Goal: Information Seeking & Learning: Learn about a topic

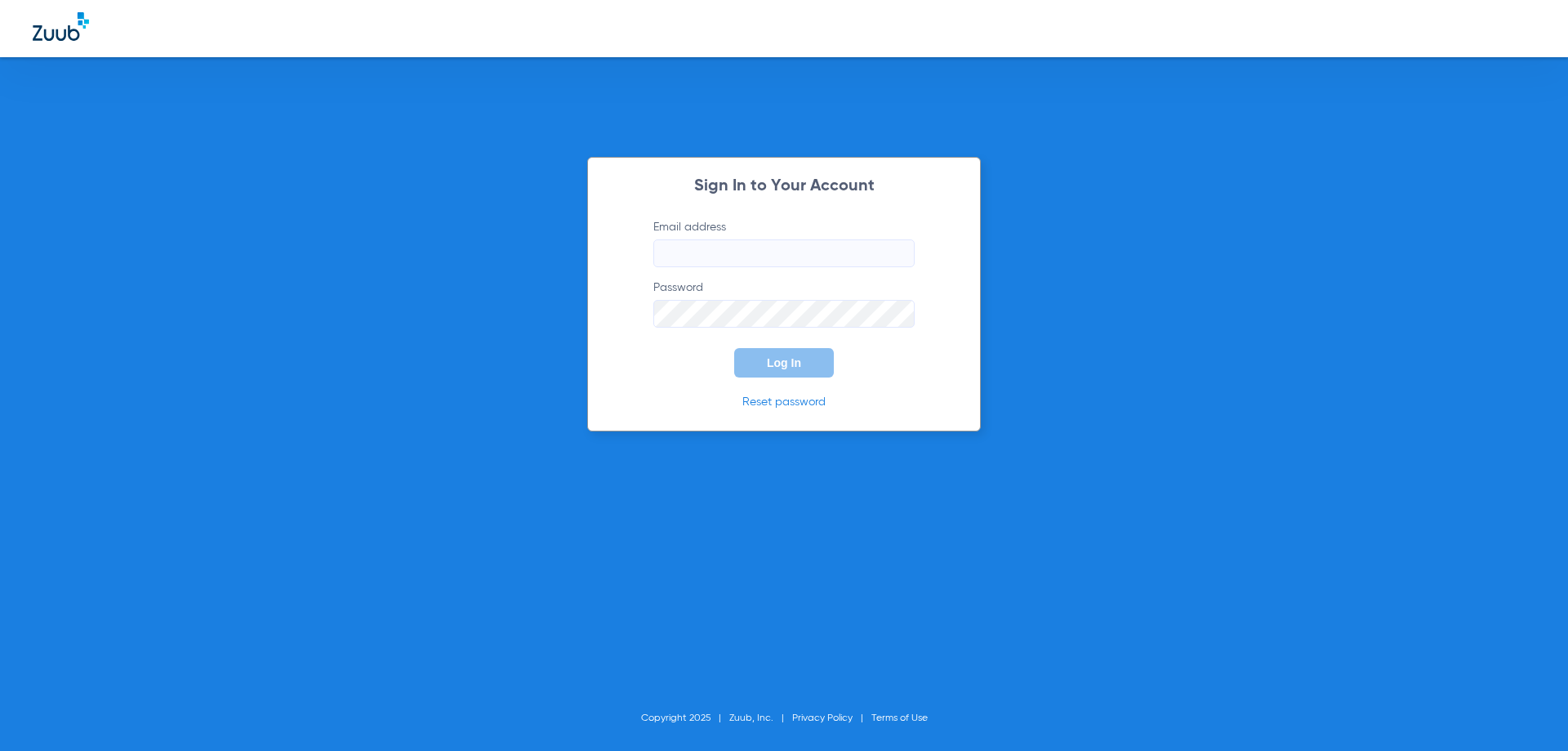
type input "[PERSON_NAME][EMAIL_ADDRESS][DOMAIN_NAME]"
click at [798, 364] on span "Log In" at bounding box center [784, 363] width 34 height 13
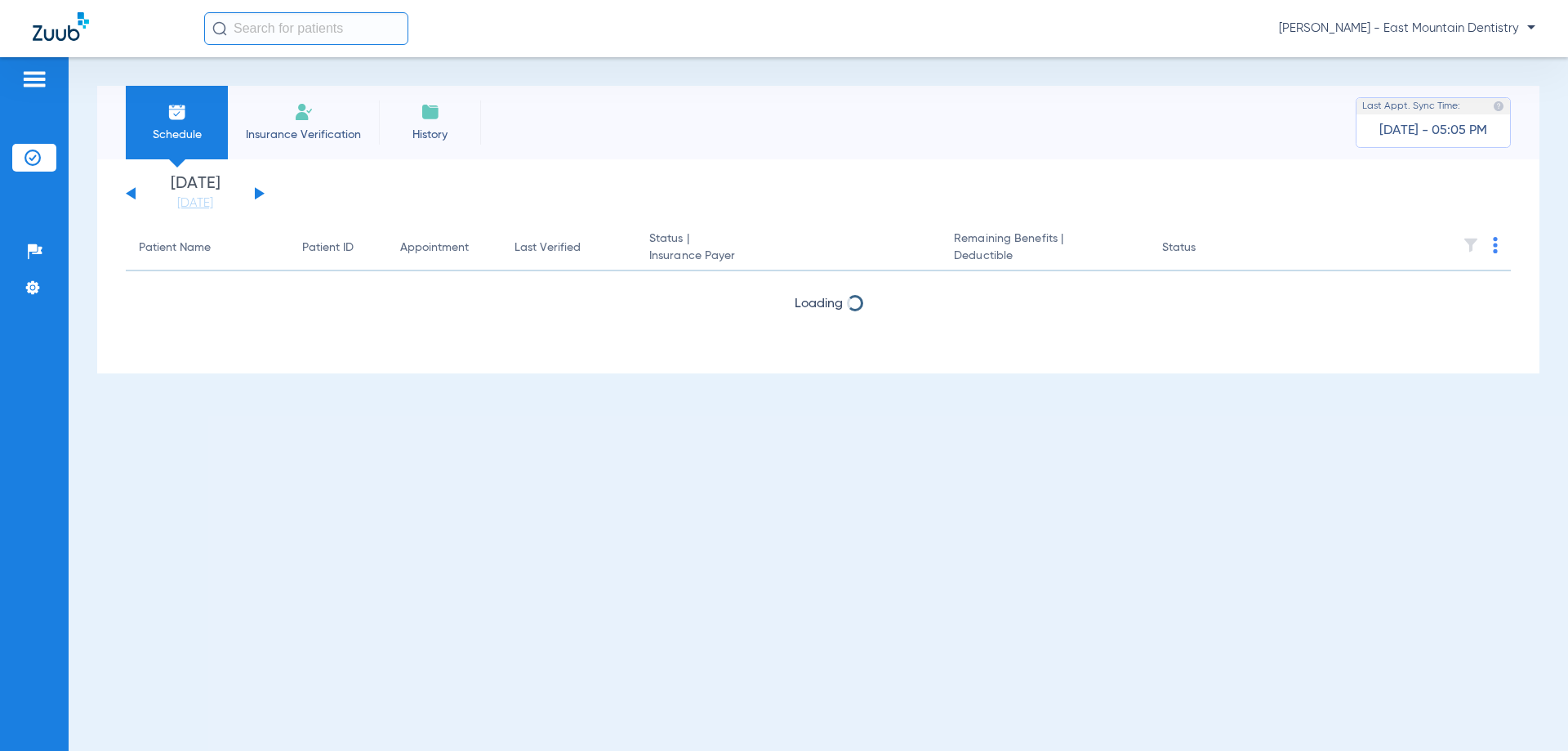
click at [259, 196] on button at bounding box center [259, 193] width 10 height 12
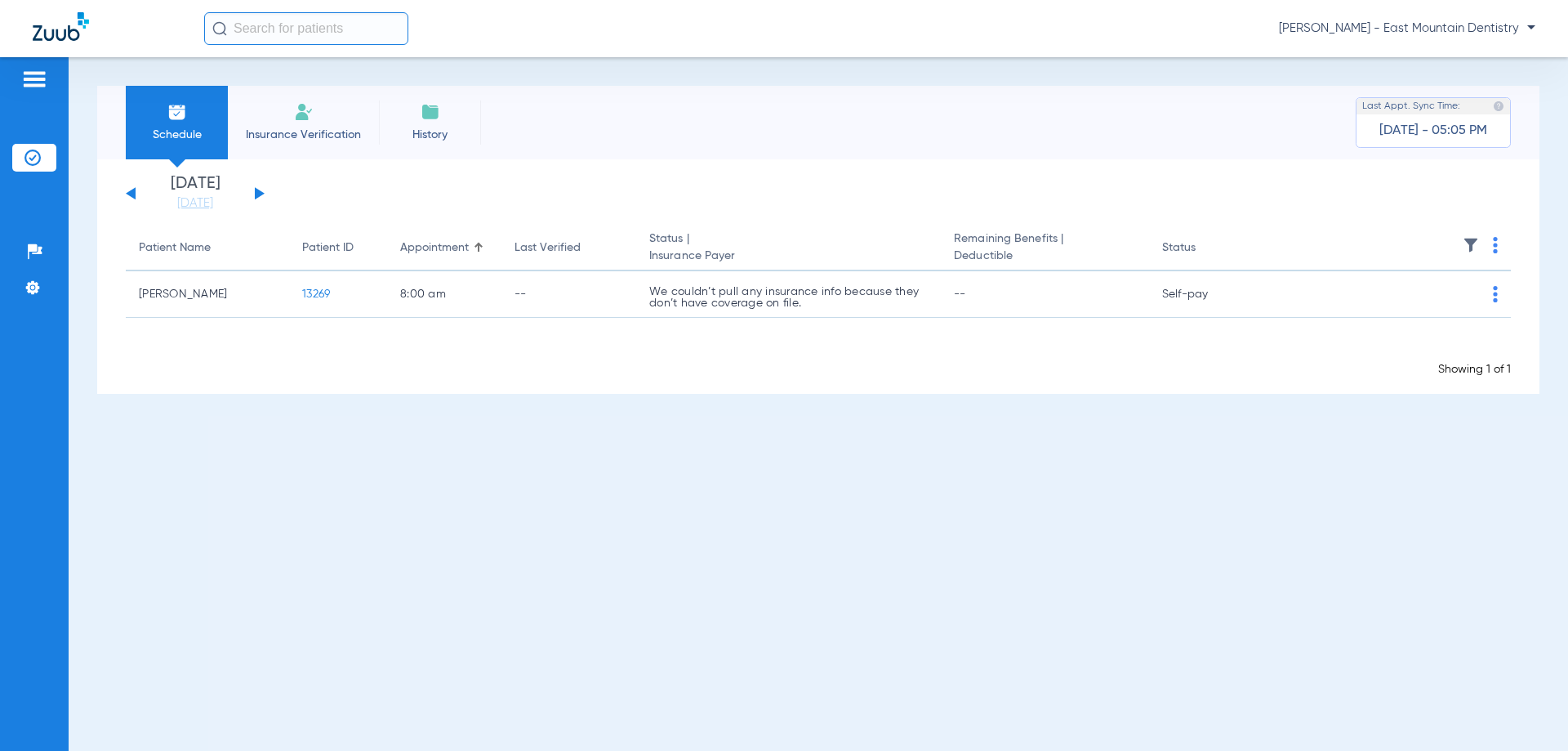
click at [137, 193] on div "[DATE] [DATE] [DATE] [DATE] [DATE] [DATE] [DATE] [DATE] [DATE] [DATE] [DATE] [D…" at bounding box center [195, 193] width 139 height 36
click at [131, 193] on button at bounding box center [131, 193] width 10 height 12
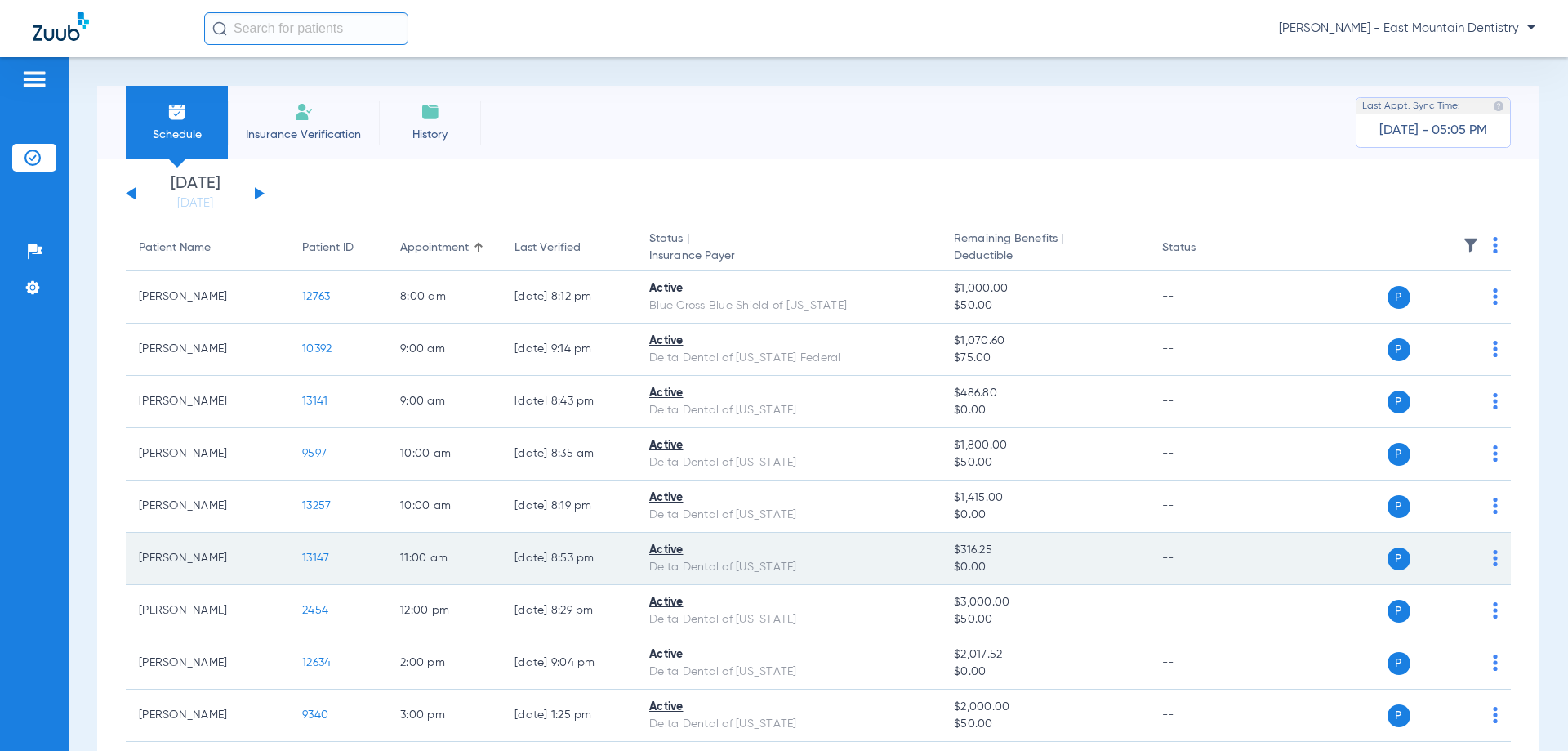
scroll to position [95, 0]
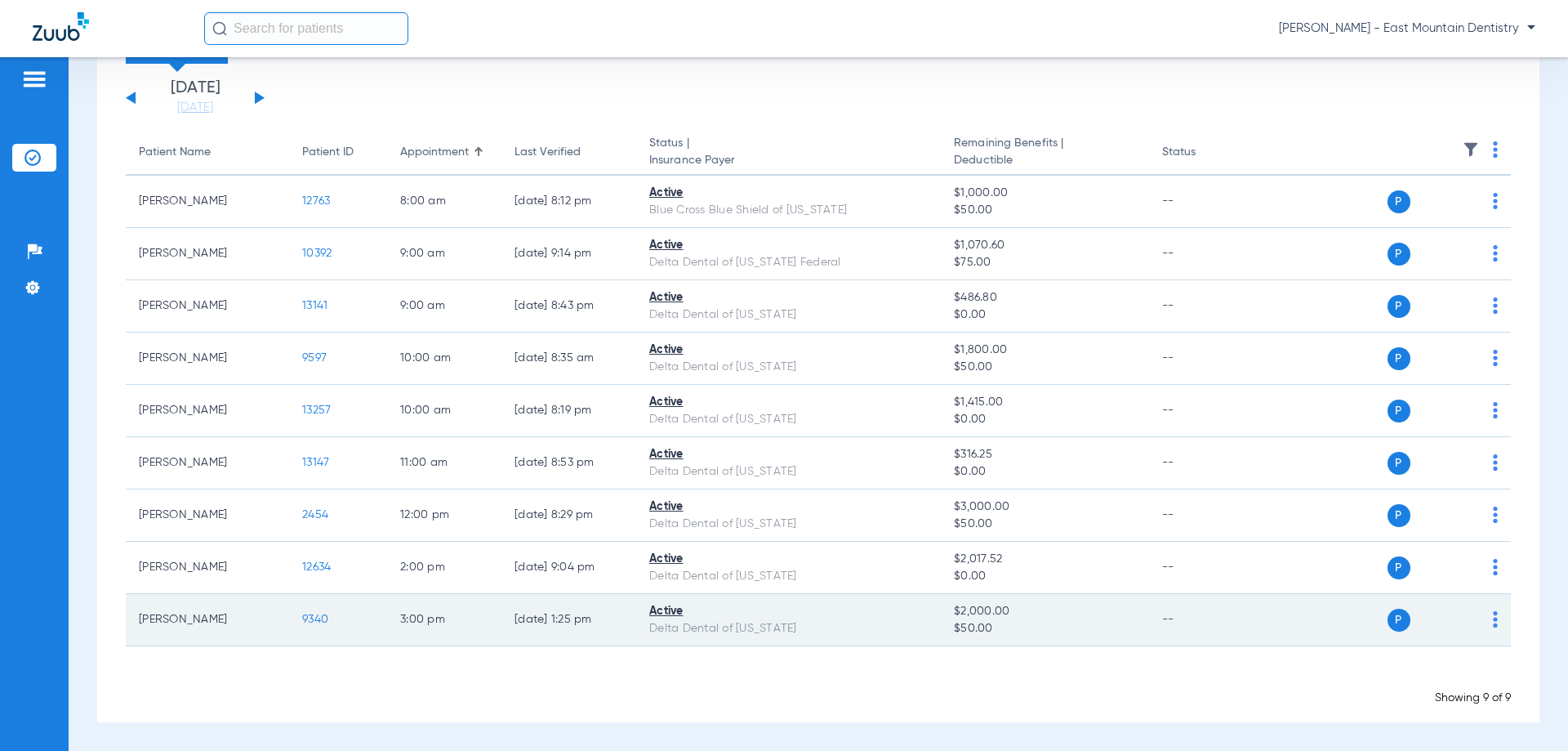
click at [304, 619] on span "9340" at bounding box center [316, 619] width 26 height 11
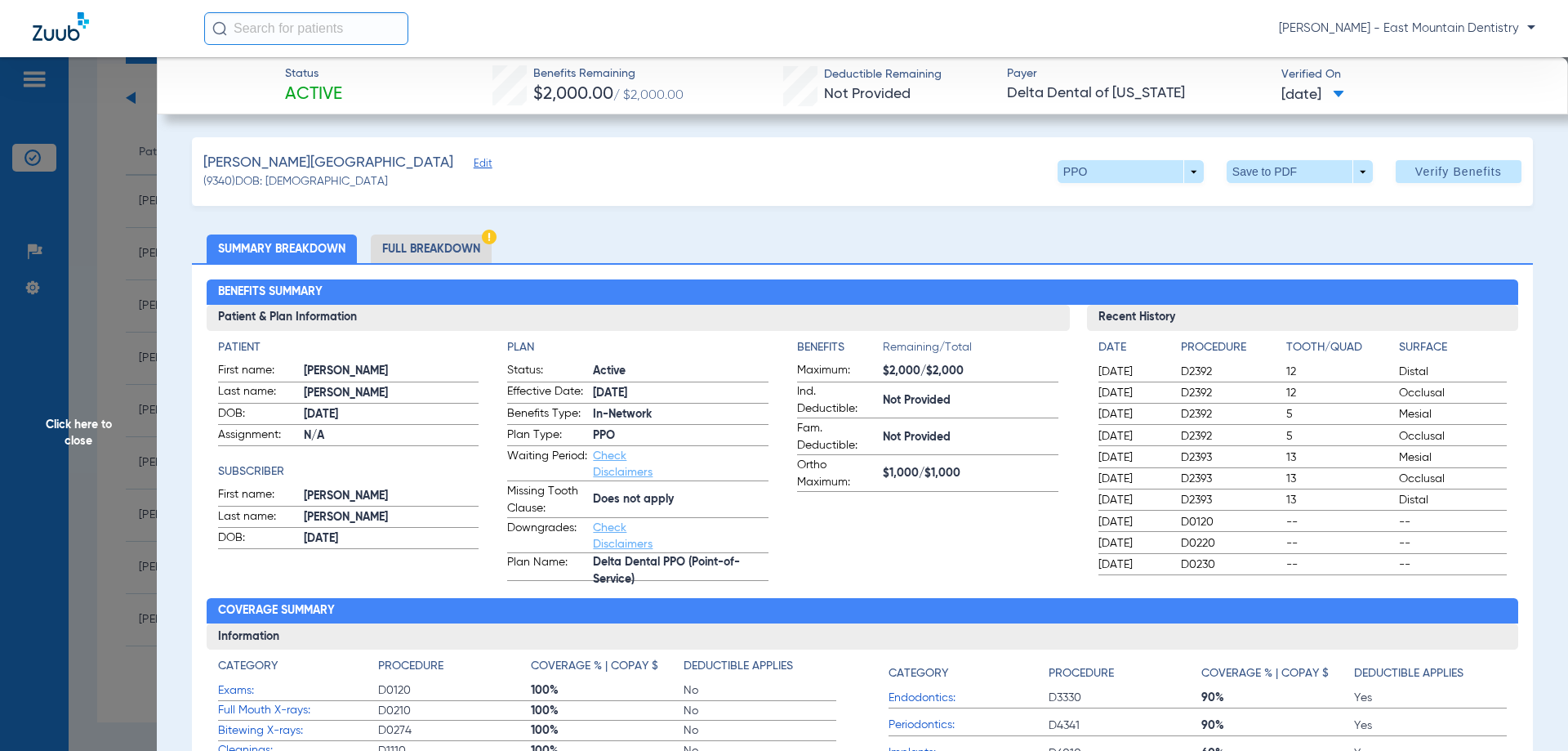
click at [461, 248] on li "Full Breakdown" at bounding box center [431, 249] width 121 height 28
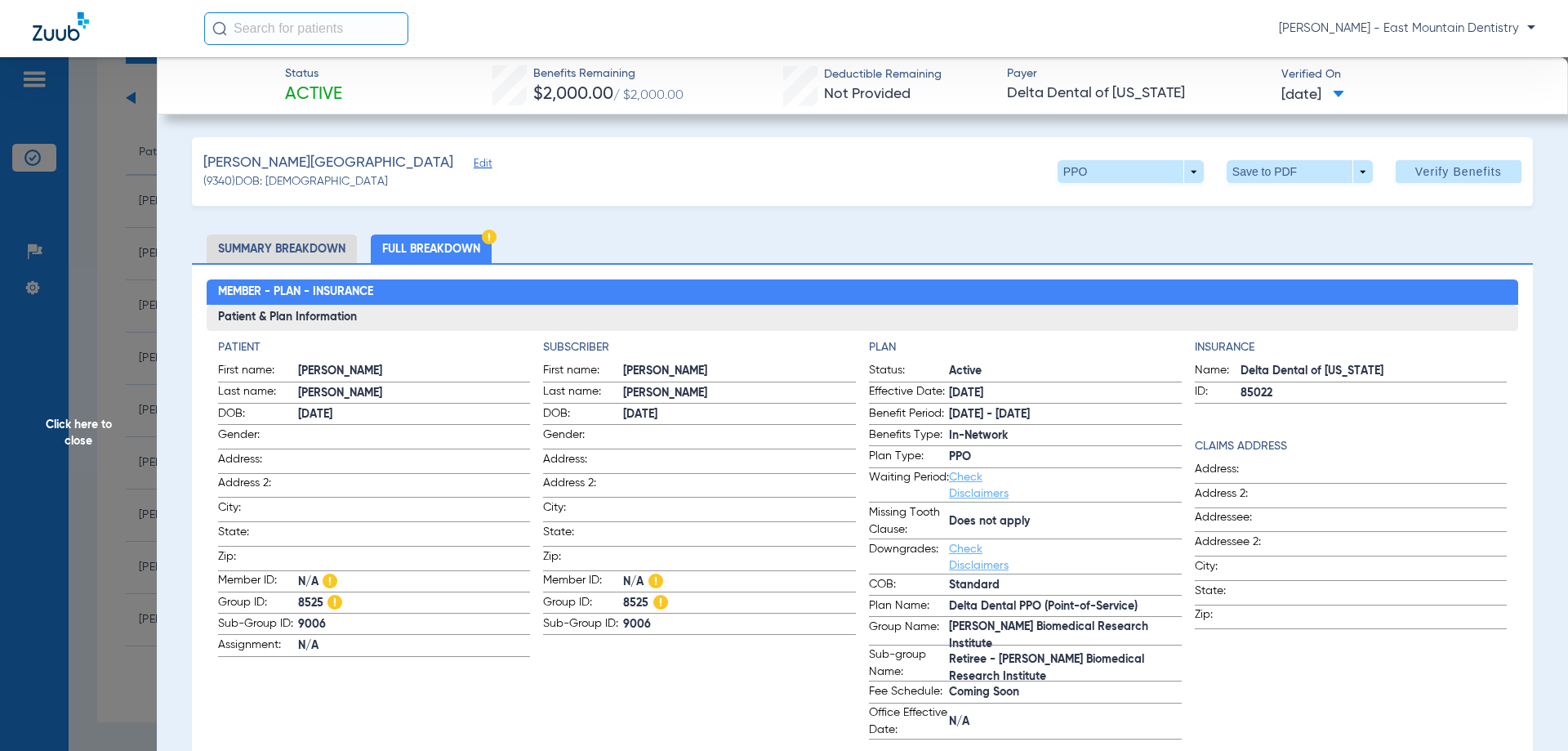
click at [295, 249] on li "Summary Breakdown" at bounding box center [281, 249] width 150 height 28
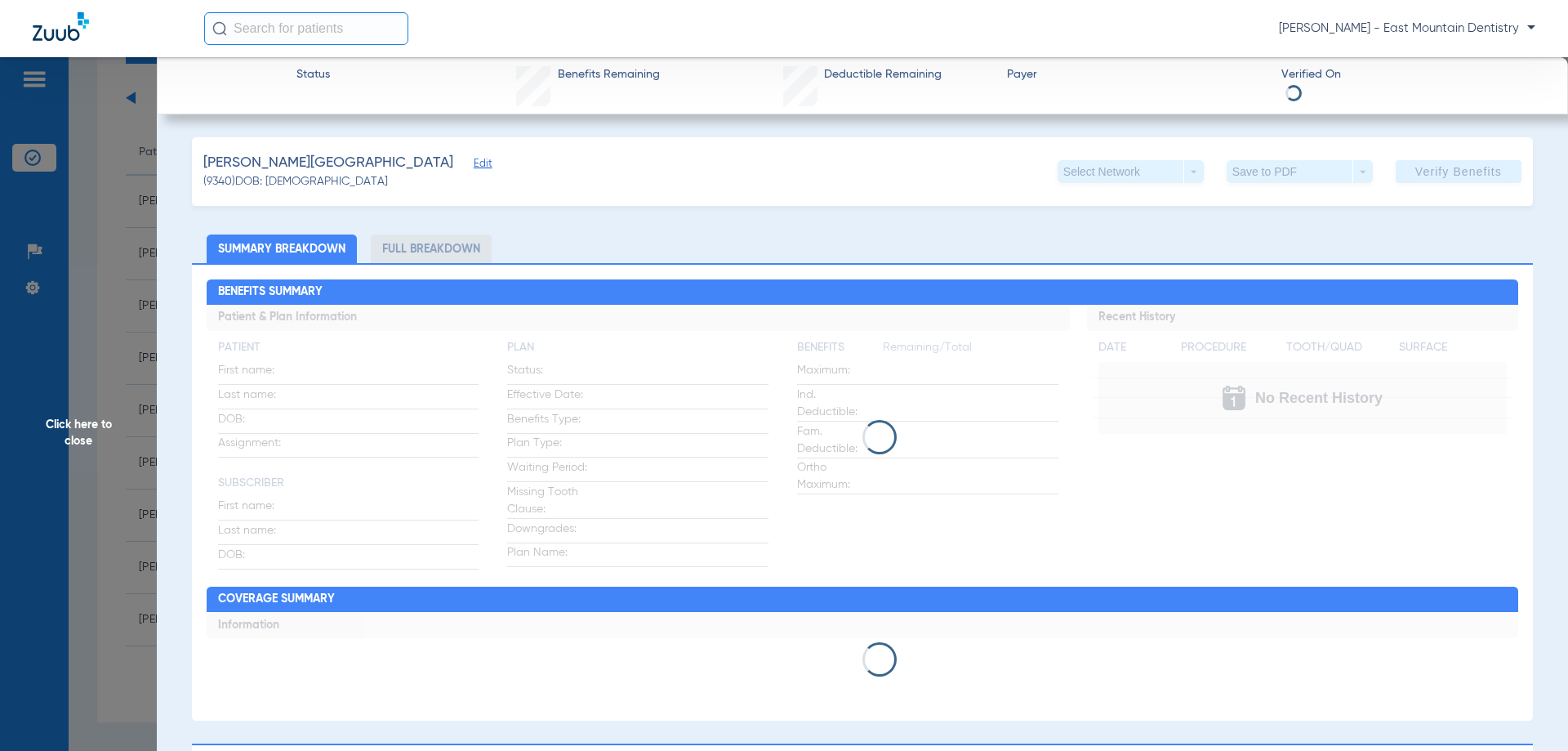
click at [295, 249] on li "Summary Breakdown" at bounding box center [281, 249] width 150 height 28
drag, startPoint x: 295, startPoint y: 249, endPoint x: 304, endPoint y: 250, distance: 9.1
click at [299, 249] on li "Summary Breakdown" at bounding box center [281, 249] width 150 height 28
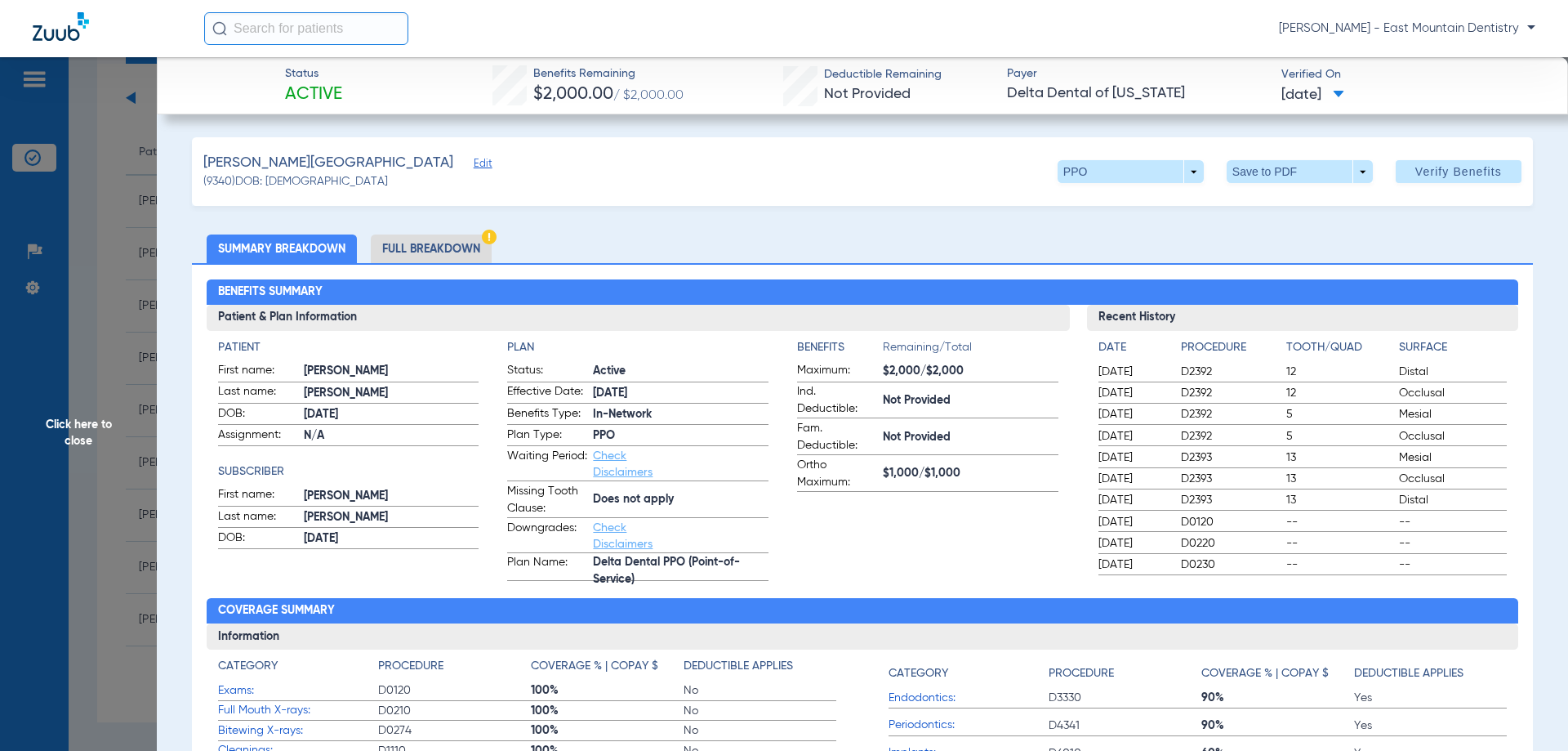
click at [442, 249] on li "Full Breakdown" at bounding box center [431, 249] width 121 height 28
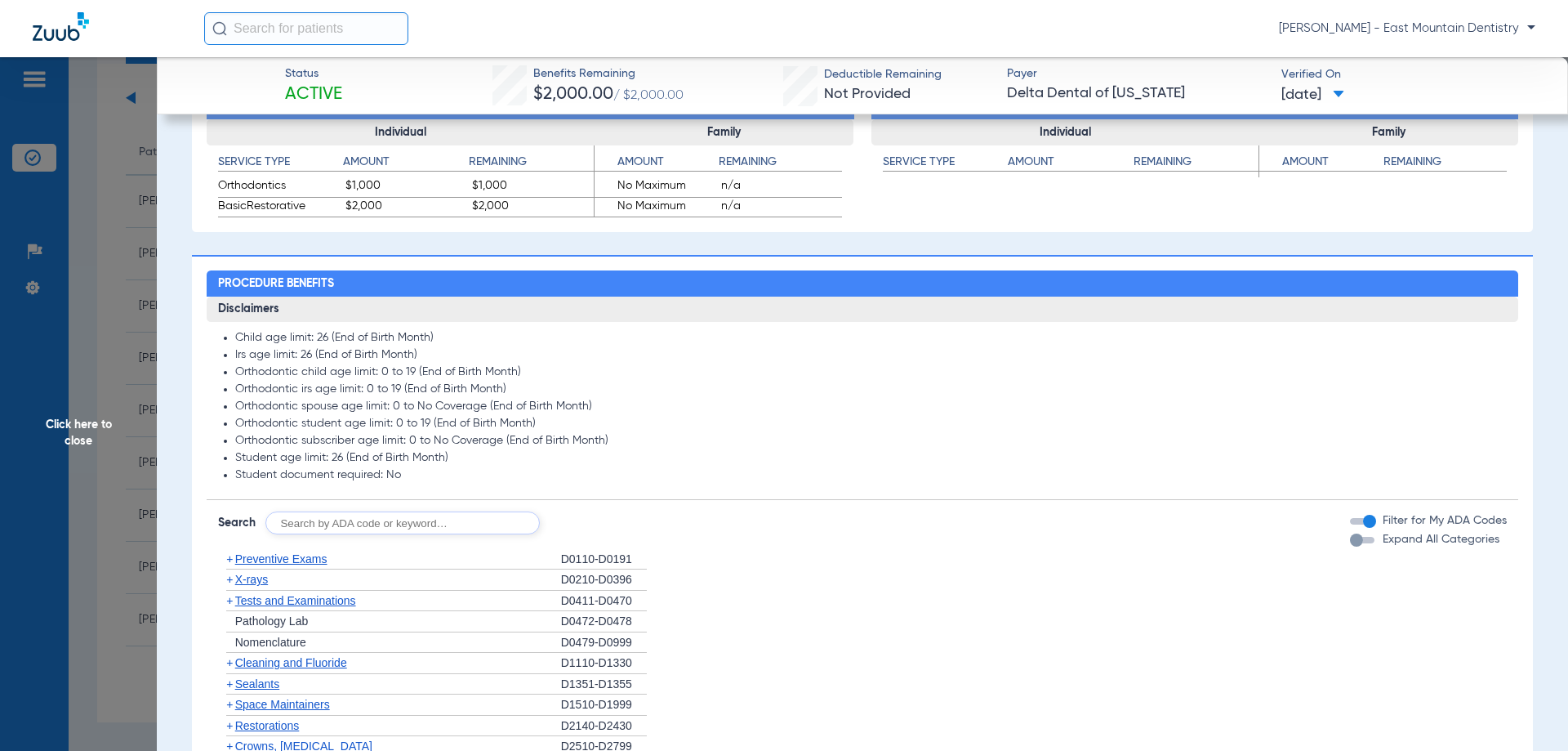
scroll to position [1144, 0]
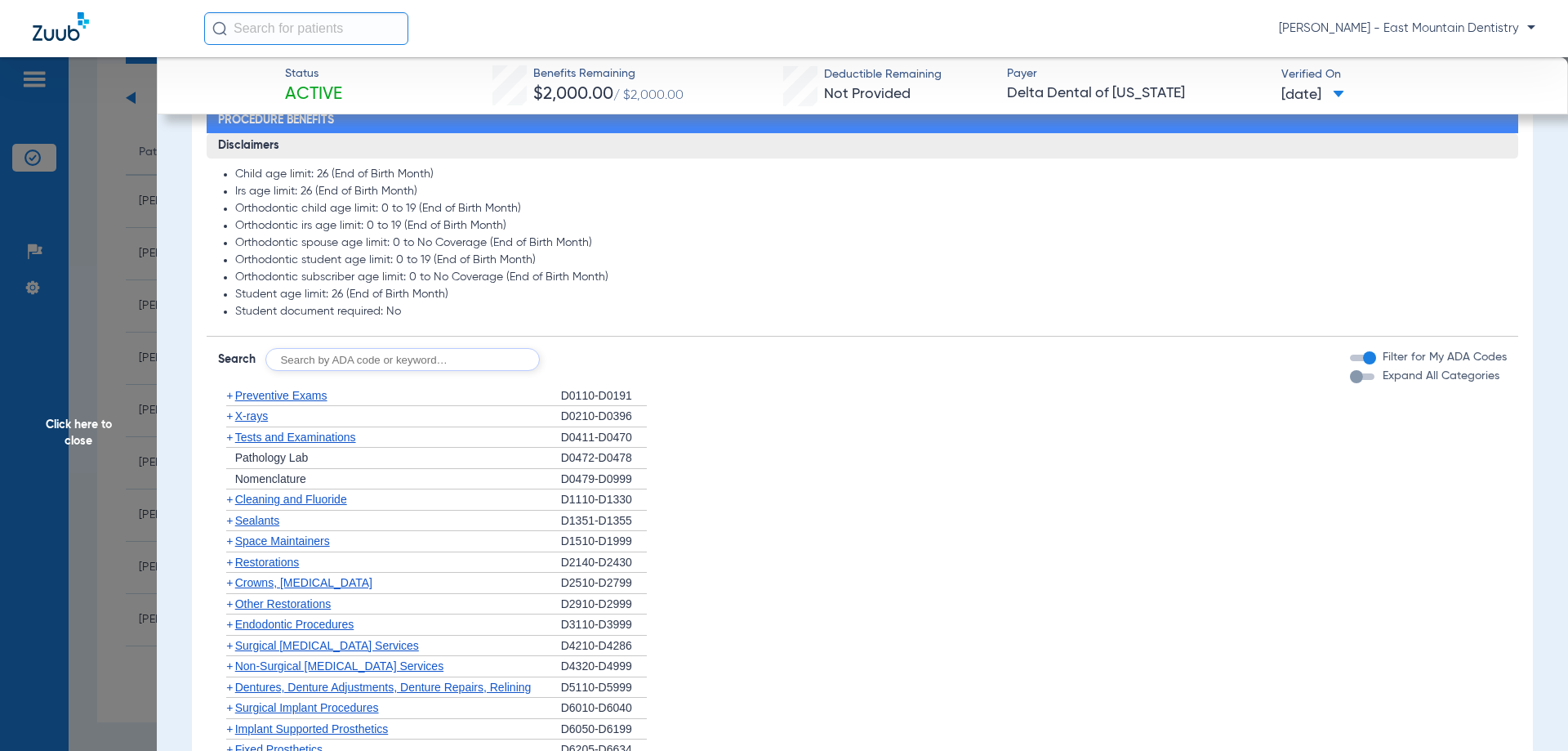
click at [257, 413] on span "X-rays" at bounding box center [251, 416] width 33 height 13
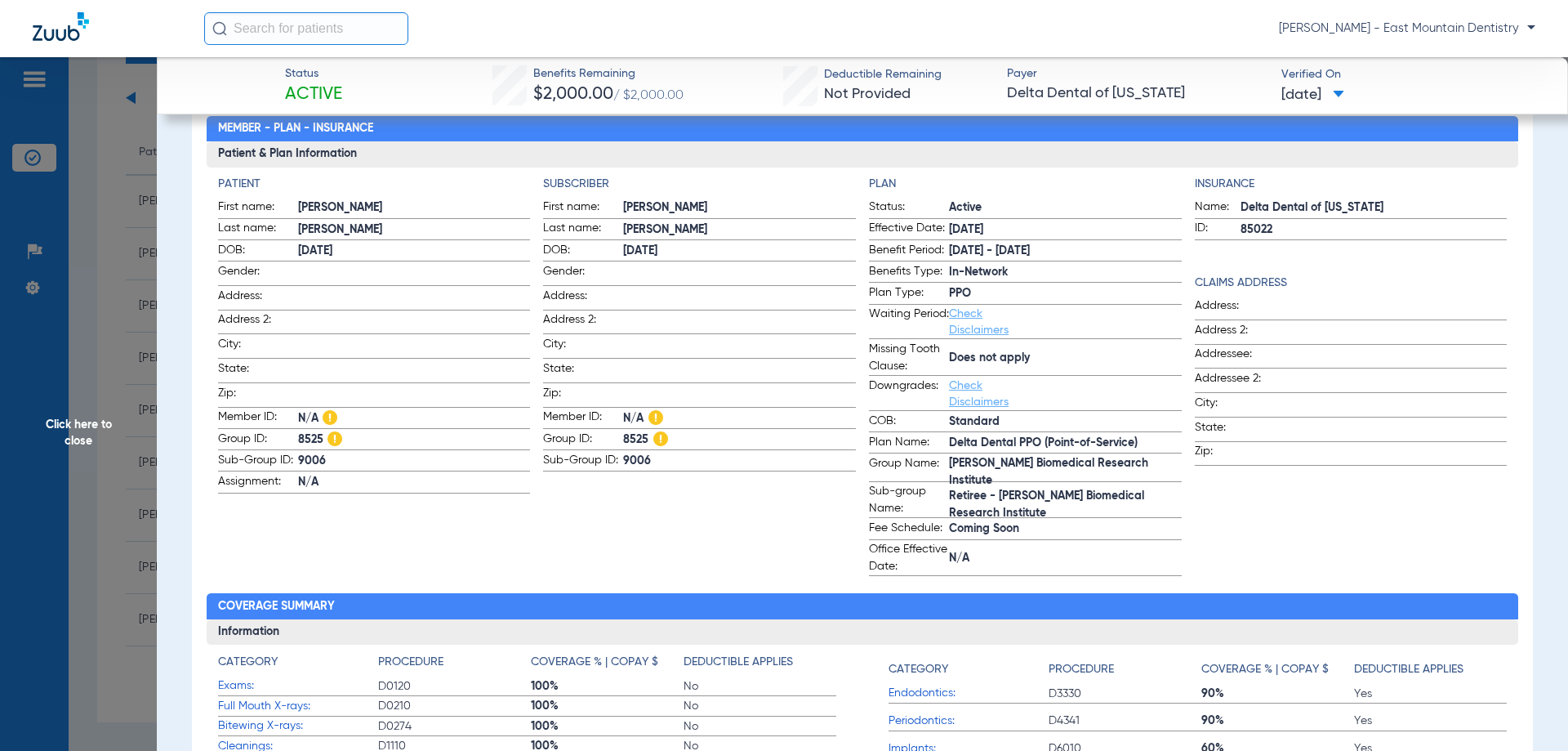
scroll to position [0, 0]
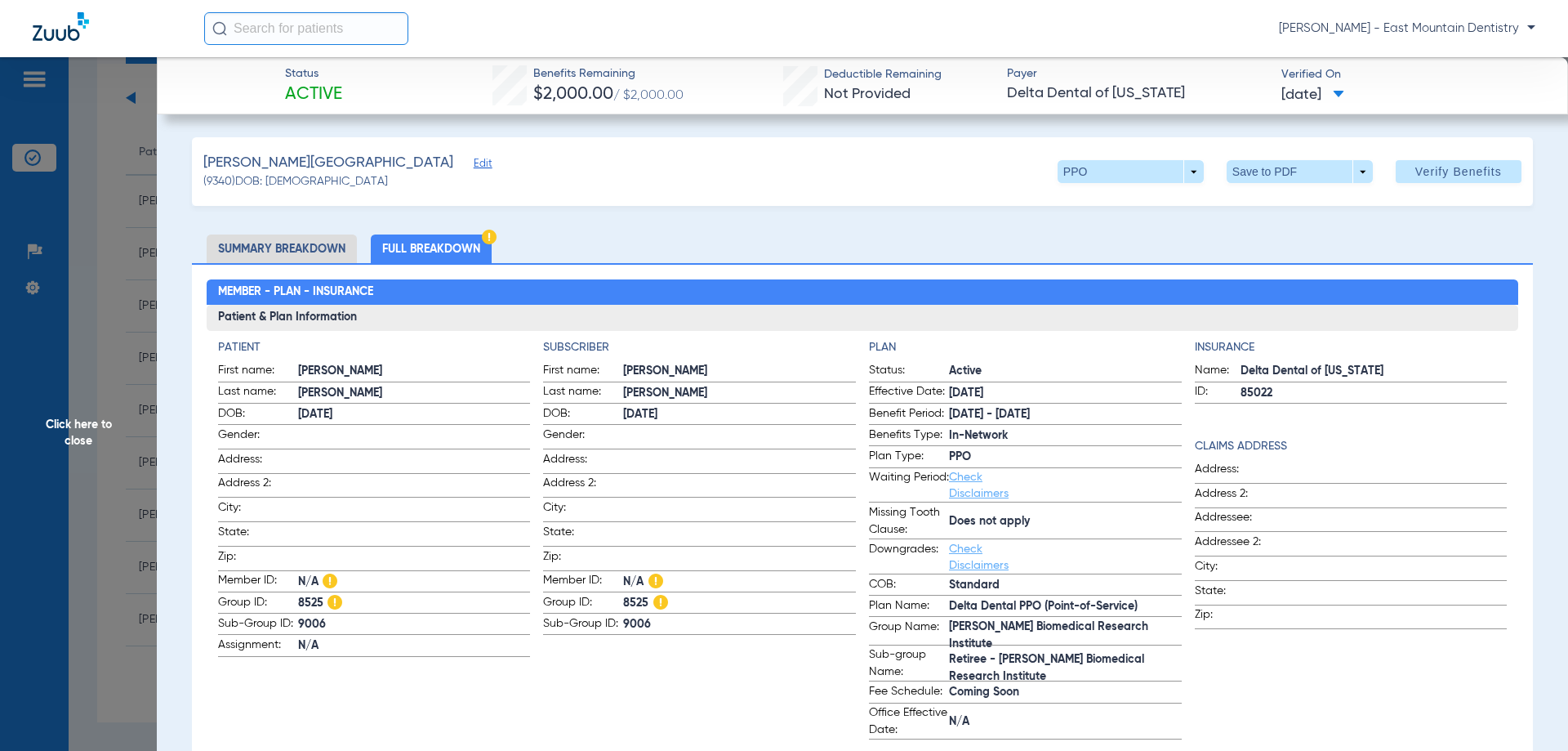
click at [453, 247] on li "Full Breakdown" at bounding box center [431, 249] width 121 height 28
click at [405, 245] on li "Full Breakdown" at bounding box center [431, 249] width 121 height 28
click at [333, 252] on li "Summary Breakdown" at bounding box center [281, 249] width 150 height 28
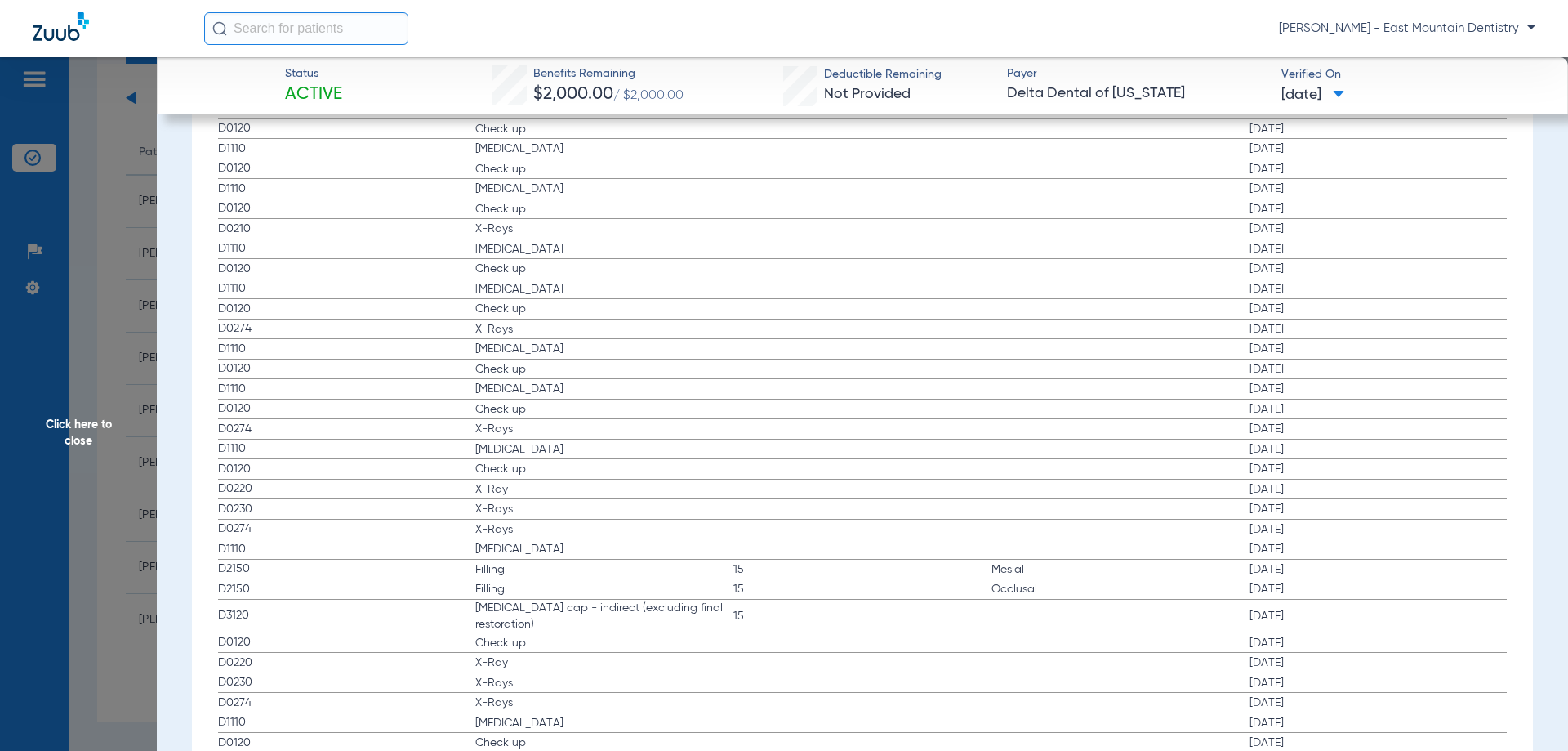
scroll to position [3393, 0]
